Goal: Transaction & Acquisition: Purchase product/service

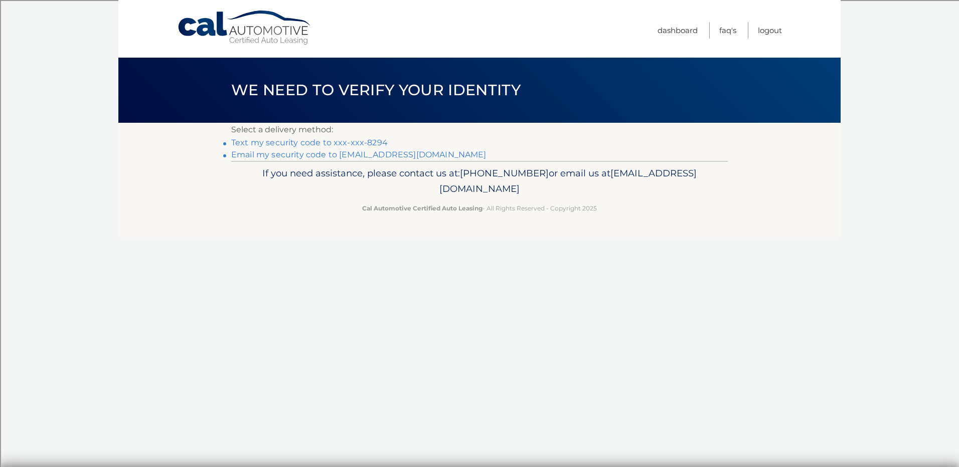
click at [345, 145] on link "Text my security code to xxx-xxx-8294" at bounding box center [309, 143] width 156 height 10
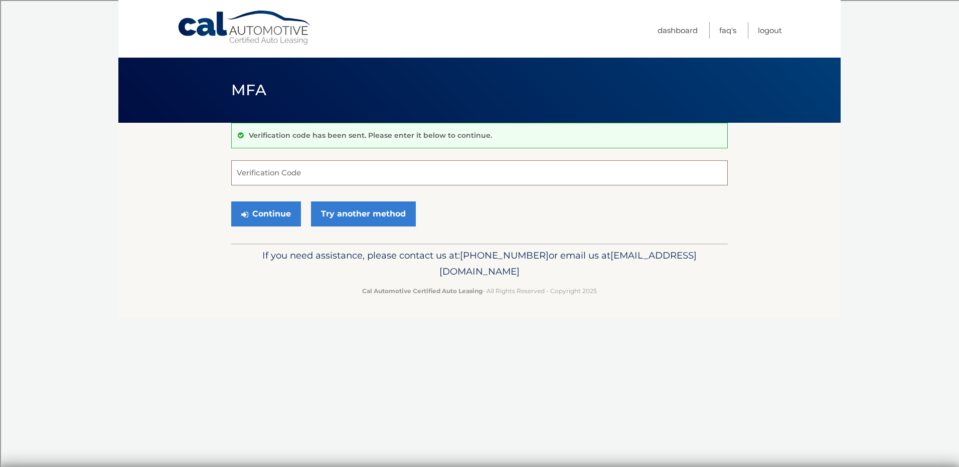
click at [337, 174] on input "Verification Code" at bounding box center [479, 172] width 496 height 25
type input "157922"
click at [267, 210] on button "Continue" at bounding box center [266, 214] width 70 height 25
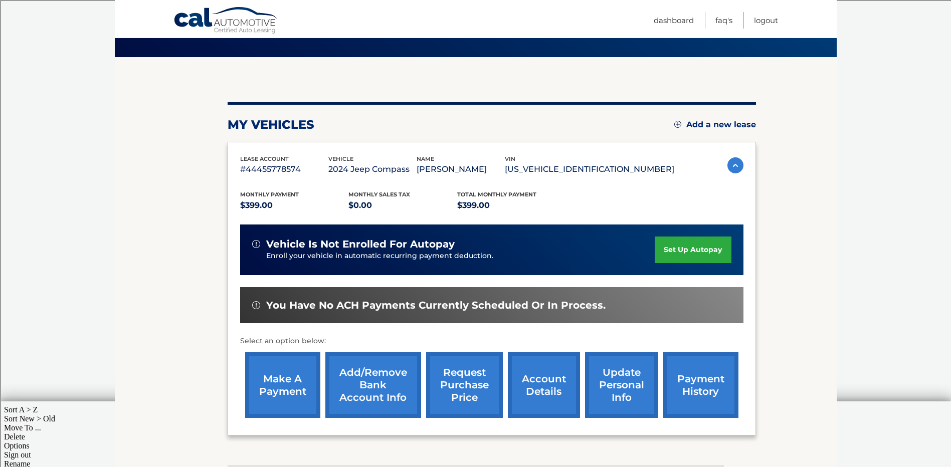
scroll to position [108, 0]
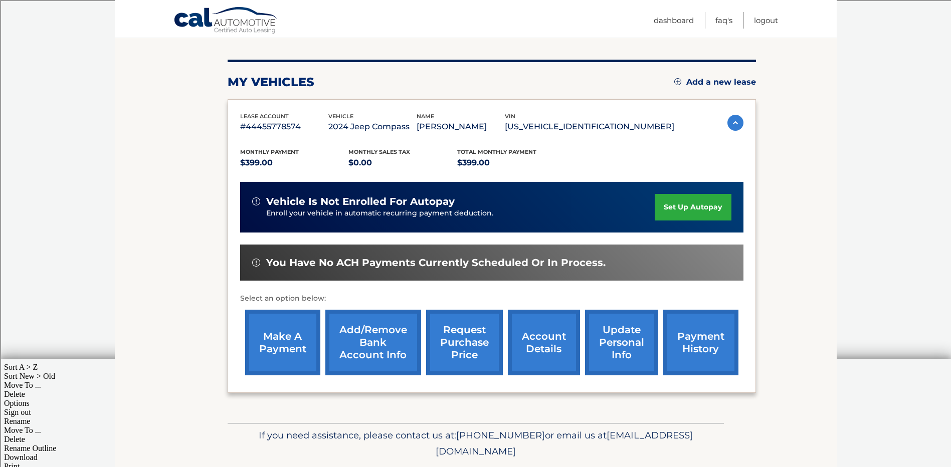
click at [286, 329] on link "make a payment" at bounding box center [282, 343] width 75 height 66
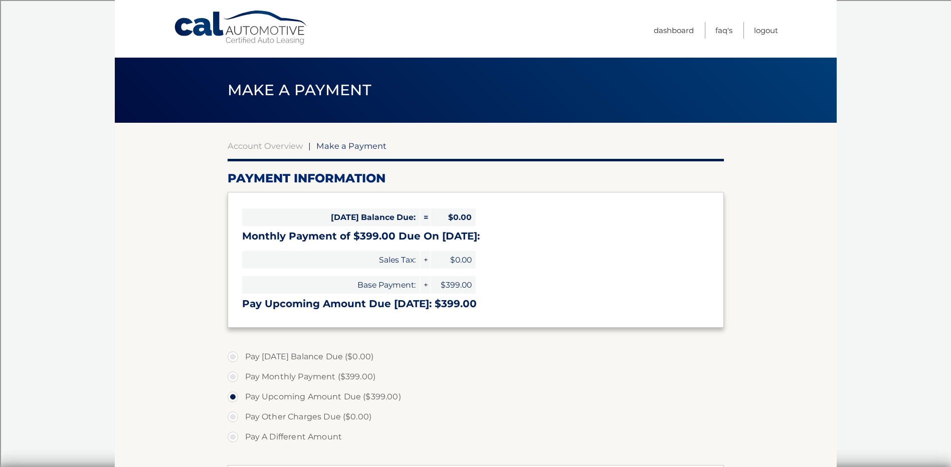
select select "MGI3MDA2ZWEtOWFiMC00ODliLThkNDAtMWNjNWEyYmZkMjMw"
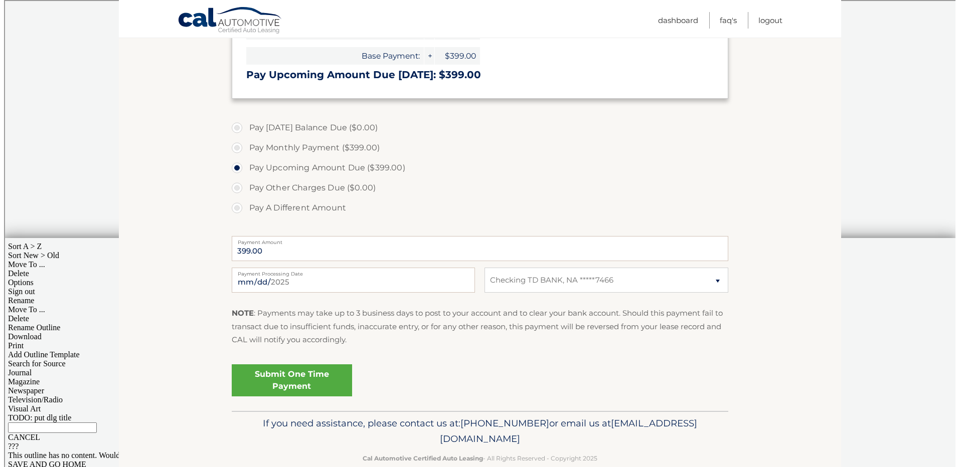
scroll to position [231, 0]
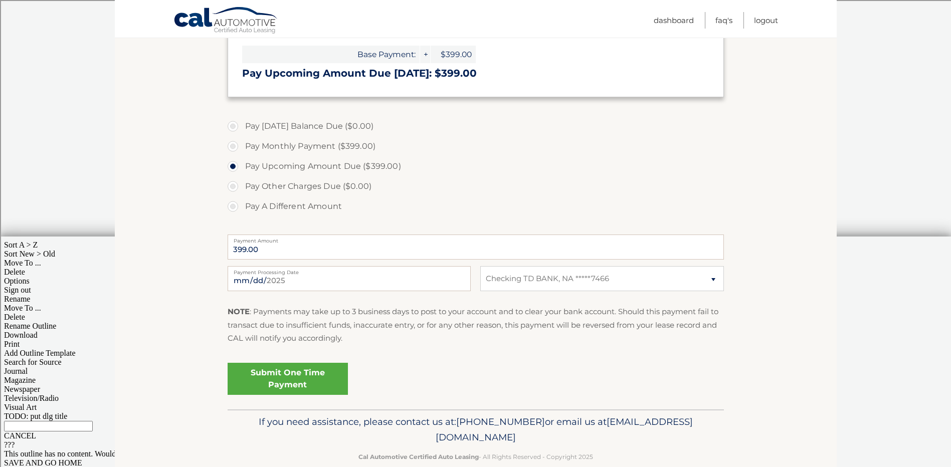
click at [307, 376] on link "Submit One Time Payment" at bounding box center [288, 379] width 120 height 32
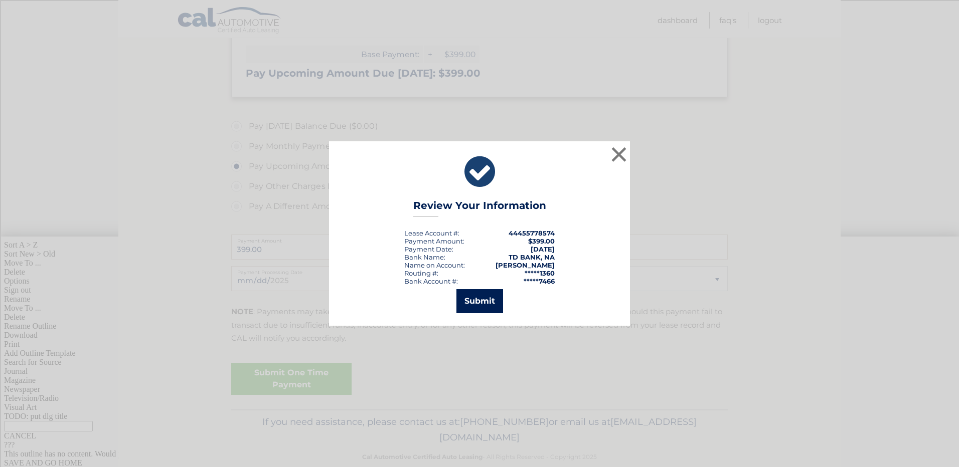
click at [483, 301] on button "Submit" at bounding box center [479, 301] width 47 height 24
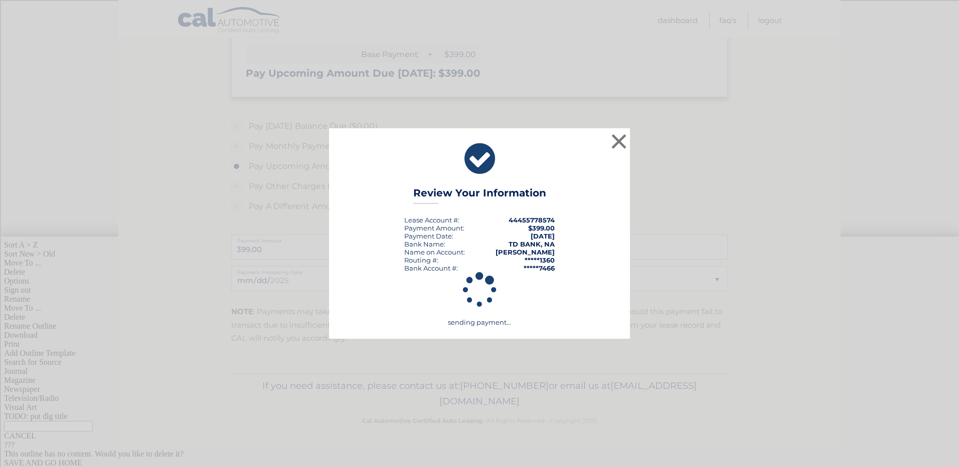
scroll to position [213, 0]
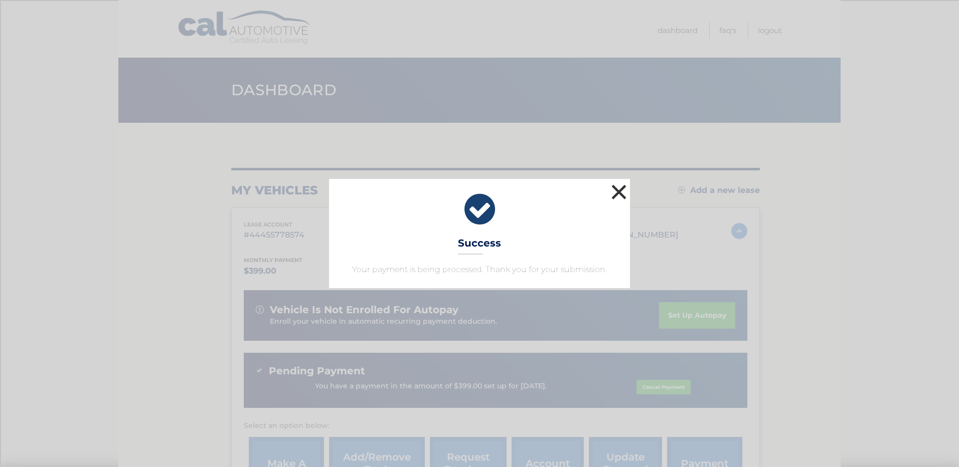
click at [621, 193] on button "×" at bounding box center [619, 192] width 20 height 20
